Goal: Browse casually: Explore the website without a specific task or goal

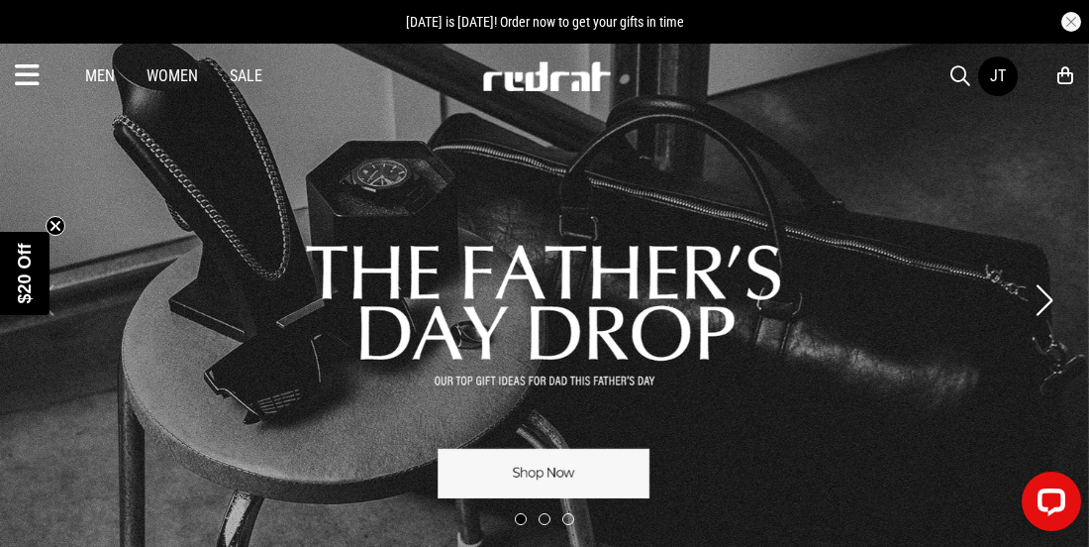
click at [25, 69] on icon at bounding box center [27, 75] width 25 height 33
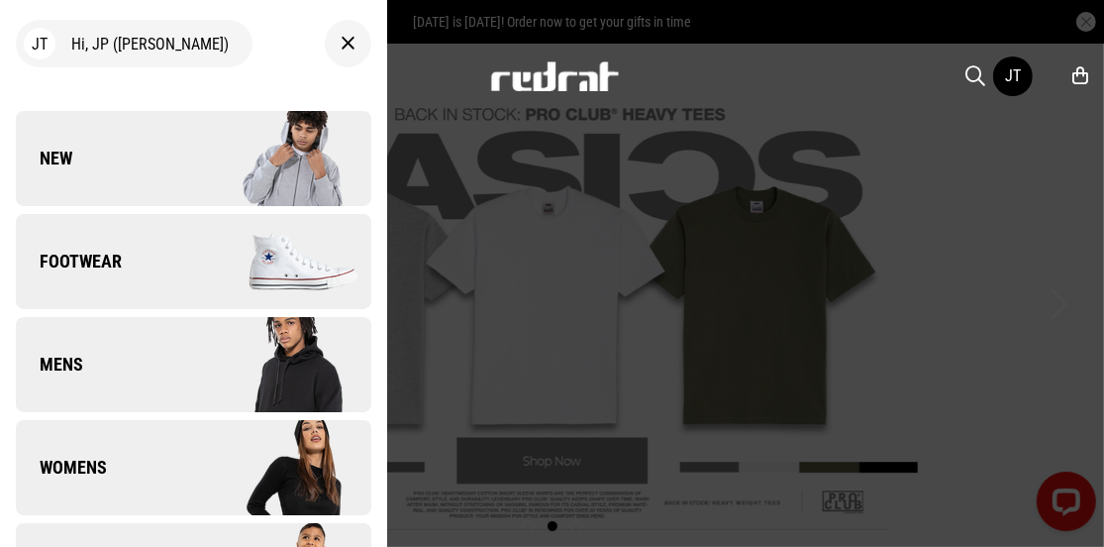
click at [169, 174] on link "New" at bounding box center [193, 158] width 355 height 95
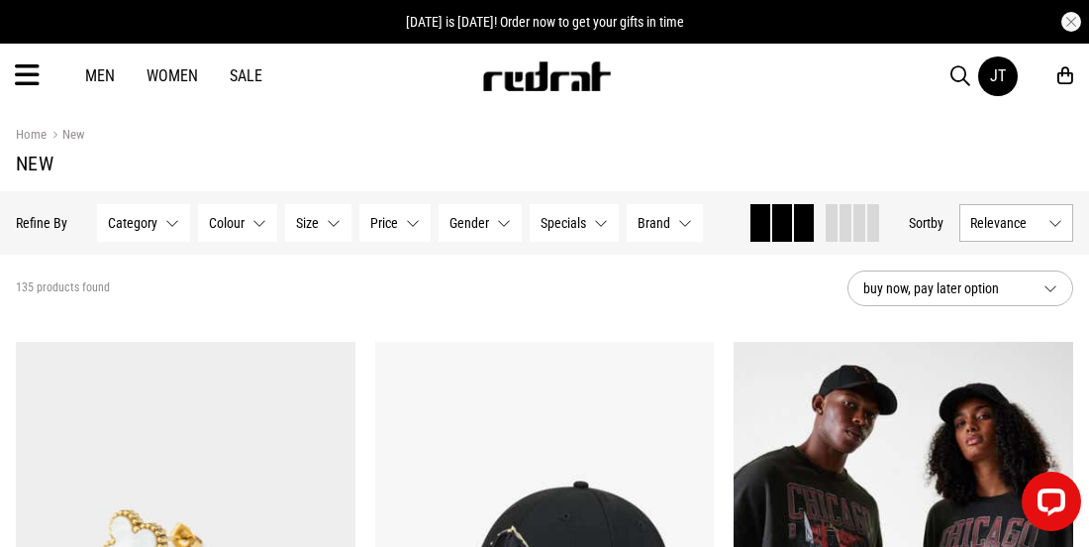
click at [1010, 215] on span "Relevance" at bounding box center [1005, 223] width 70 height 16
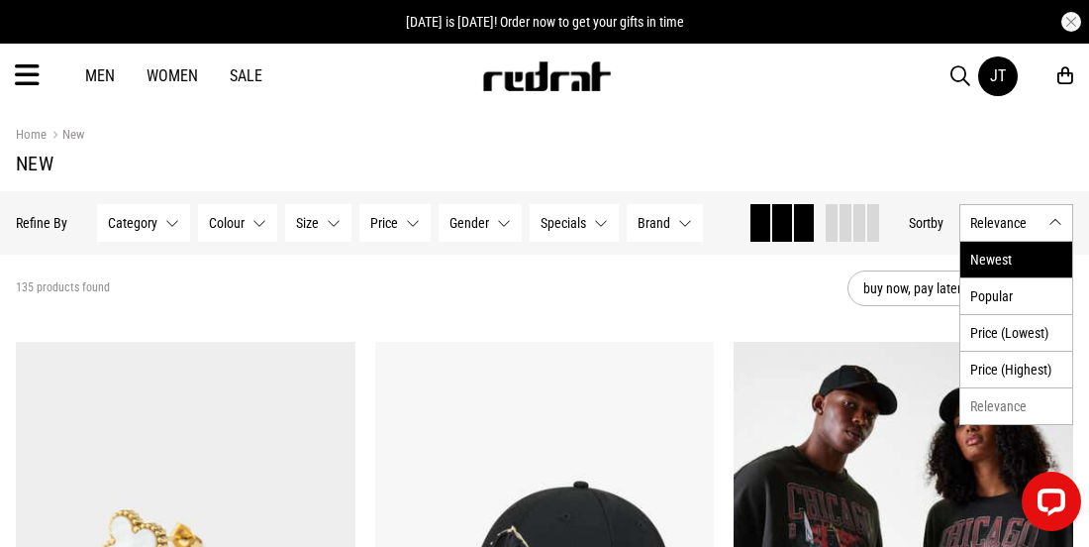
click at [1005, 258] on li "Newest" at bounding box center [1016, 260] width 112 height 36
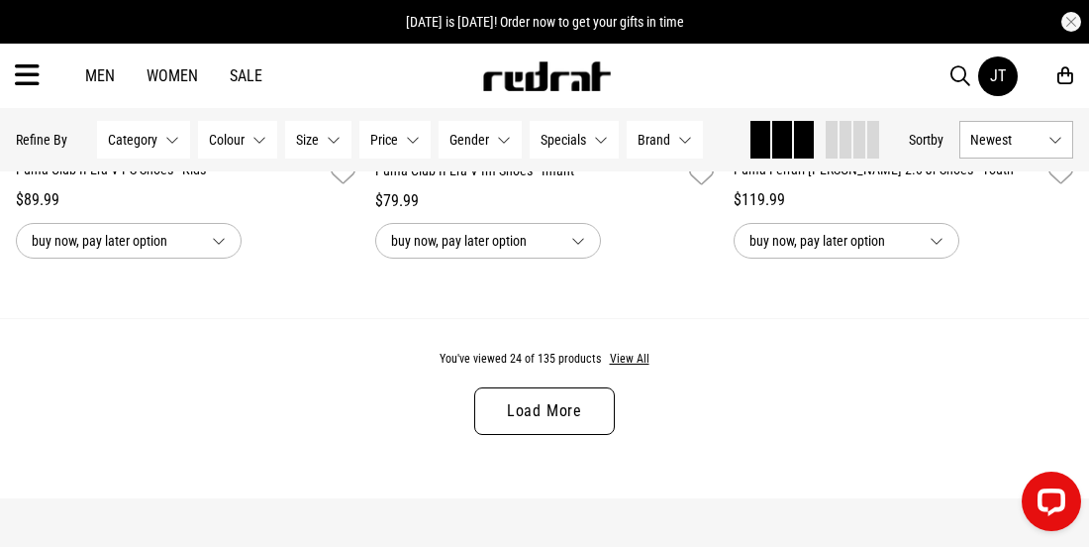
scroll to position [5023, 0]
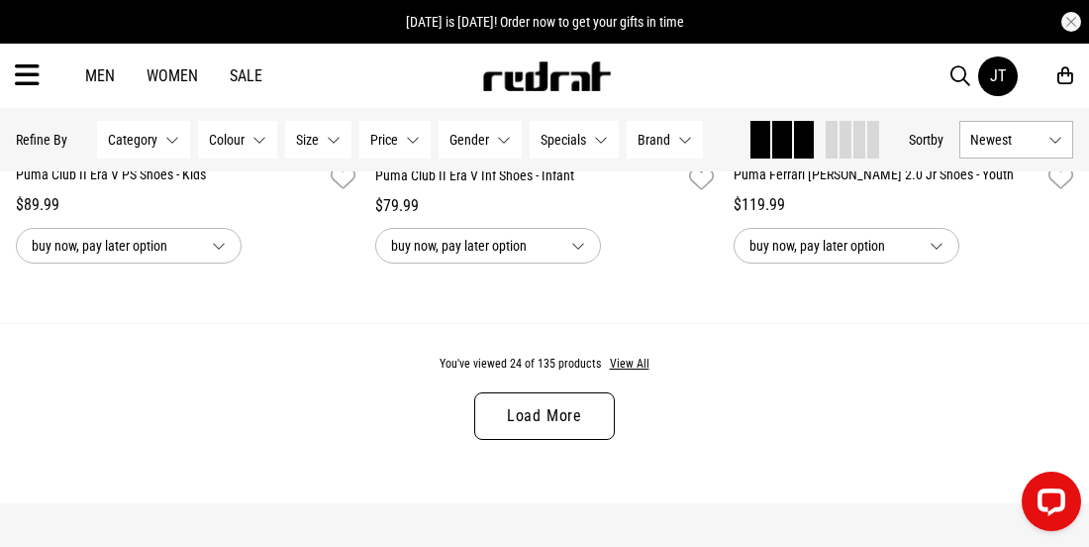
click at [529, 416] on link "Load More" at bounding box center [544, 416] width 141 height 48
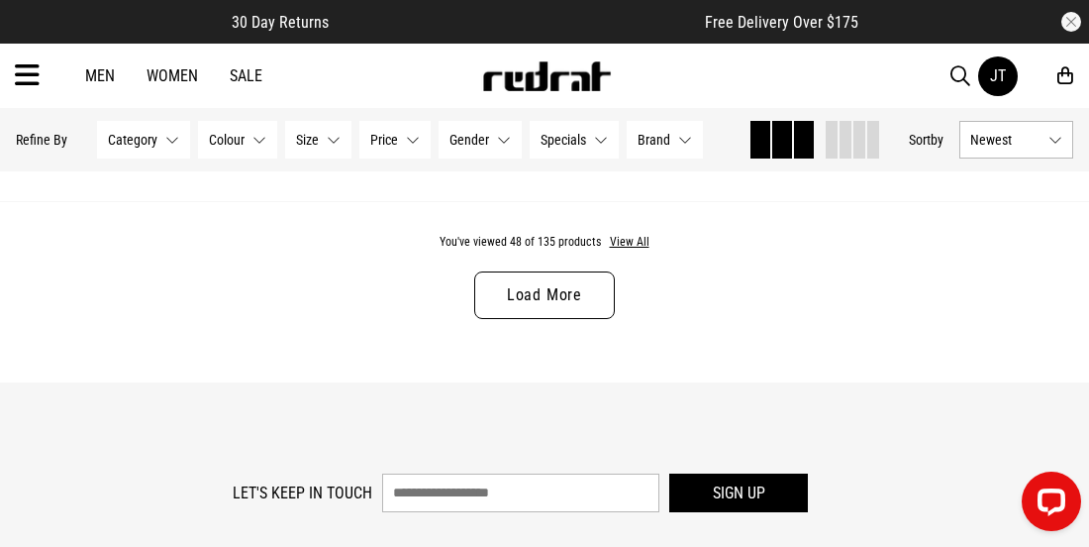
scroll to position [10142, 0]
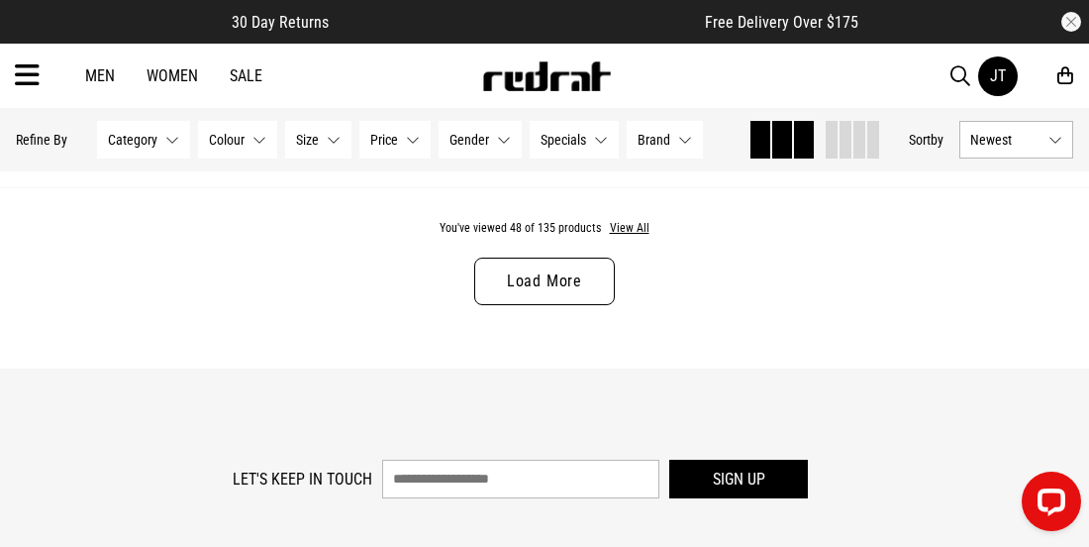
click at [519, 305] on link "Load More" at bounding box center [544, 281] width 141 height 48
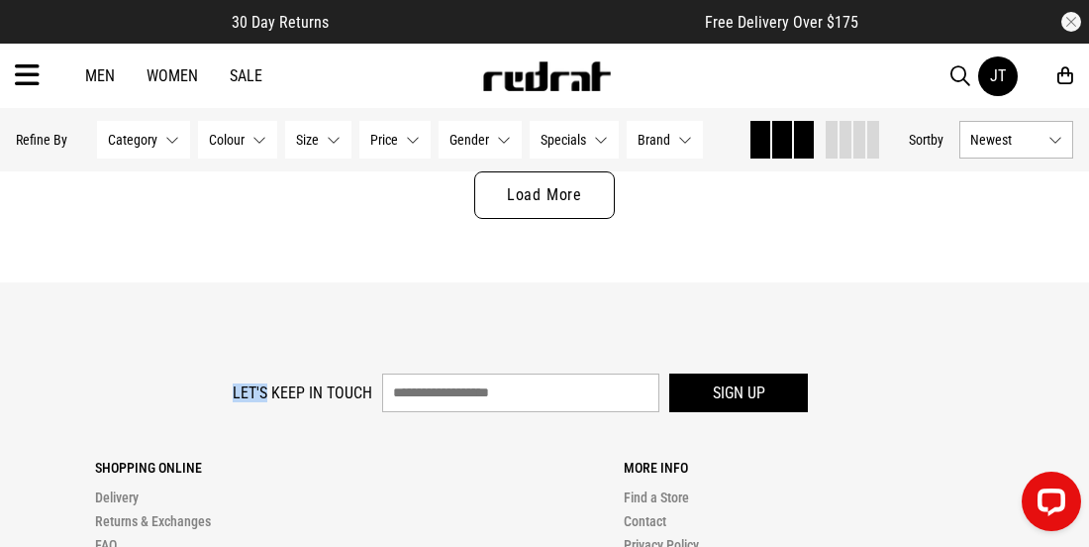
scroll to position [15176, 0]
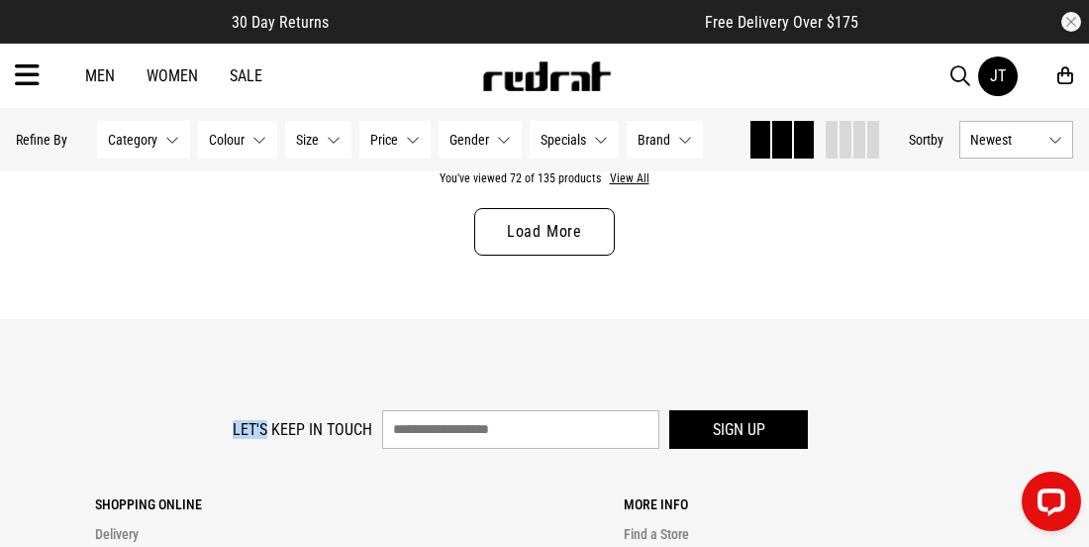
click at [557, 248] on link "Load More" at bounding box center [544, 232] width 141 height 48
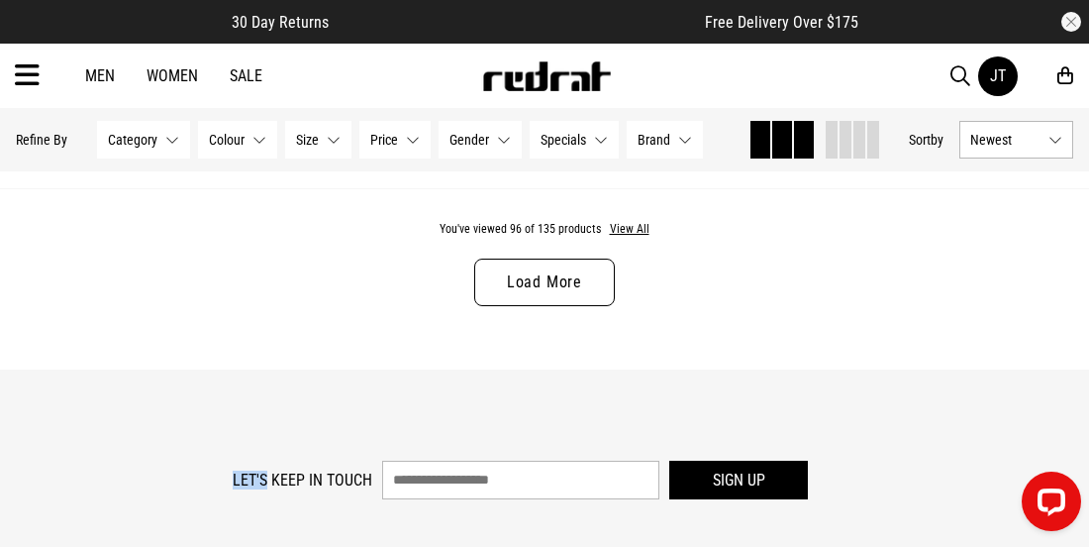
scroll to position [20114, 0]
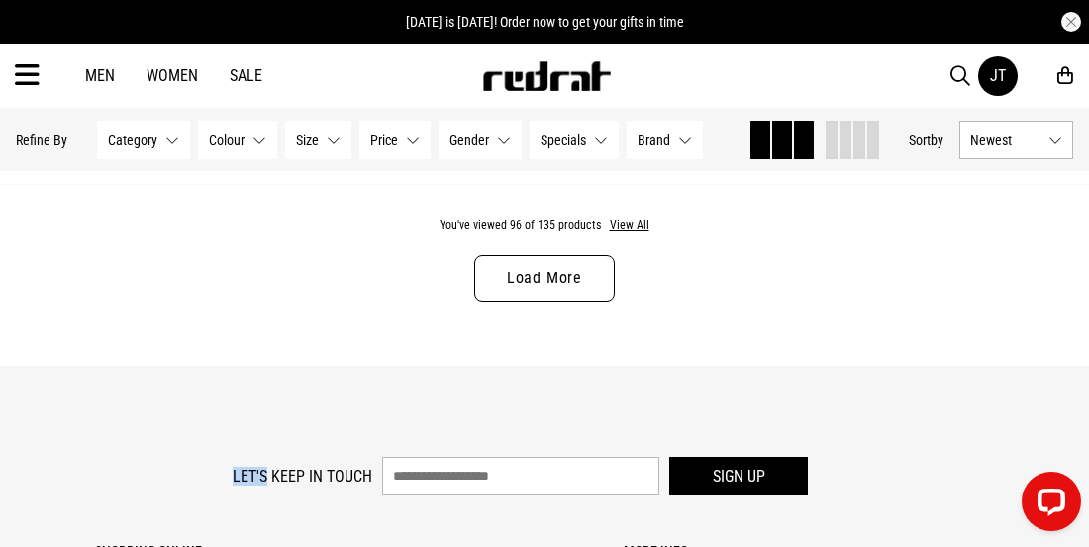
click at [557, 285] on link "Load More" at bounding box center [544, 278] width 141 height 48
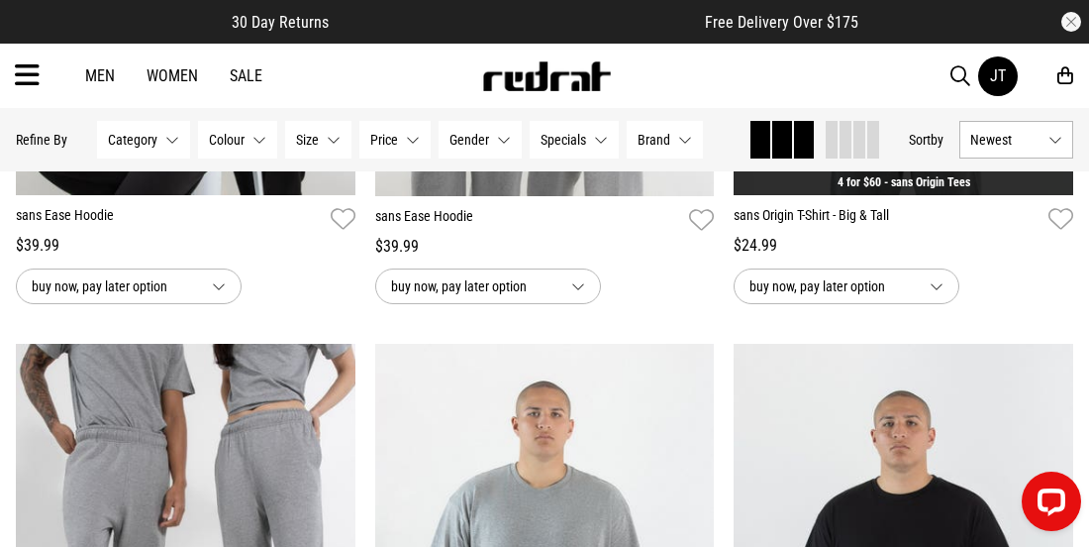
scroll to position [23690, 0]
